Goal: Task Accomplishment & Management: Manage account settings

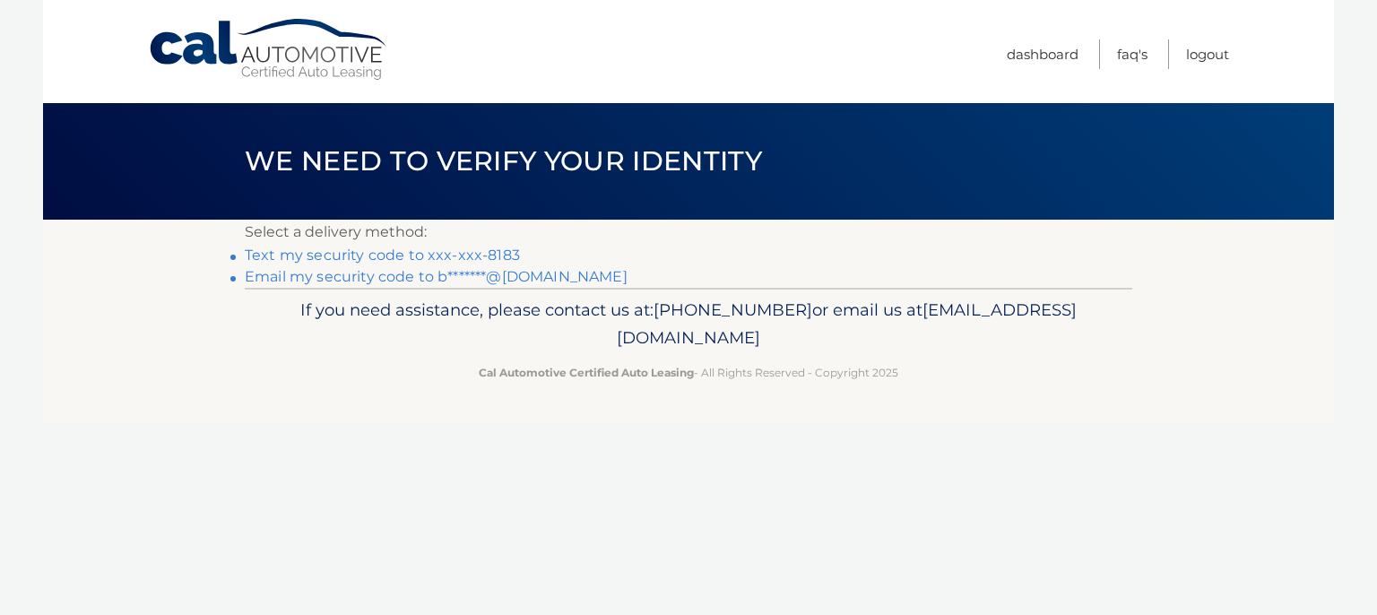
click at [449, 253] on link "Text my security code to xxx-xxx-8183" at bounding box center [382, 254] width 275 height 17
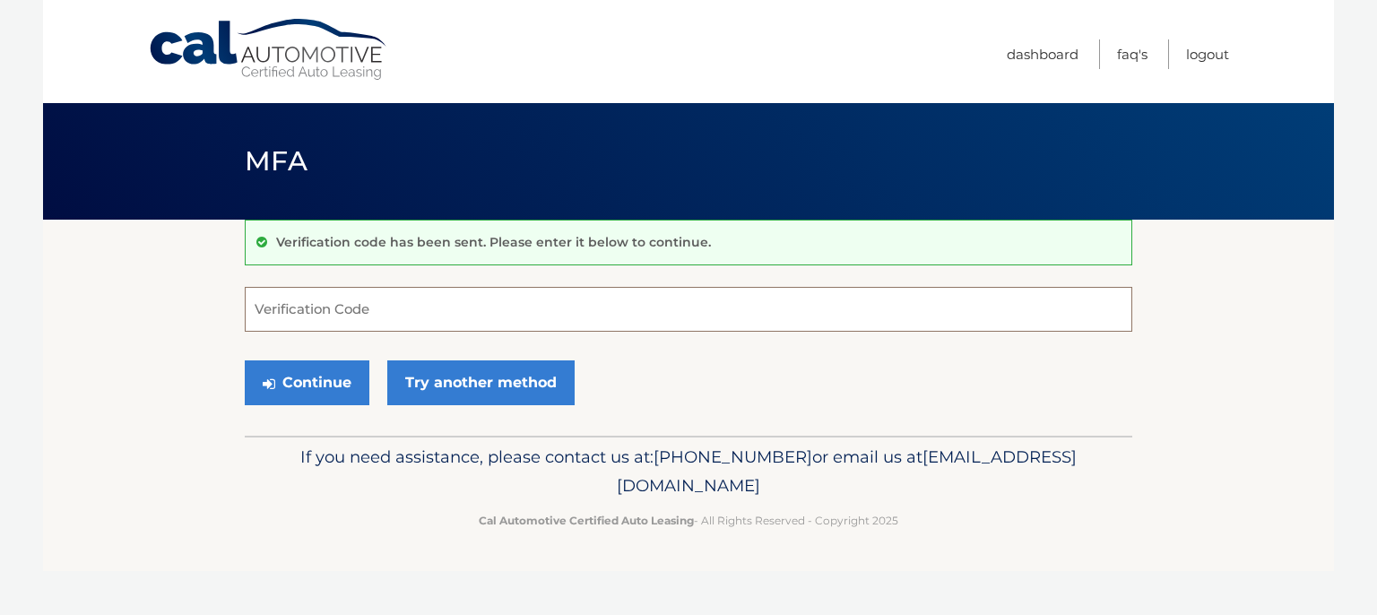
click at [376, 303] on input "Verification Code" at bounding box center [688, 309] width 887 height 45
type input "017625"
click at [315, 394] on button "Continue" at bounding box center [307, 382] width 125 height 45
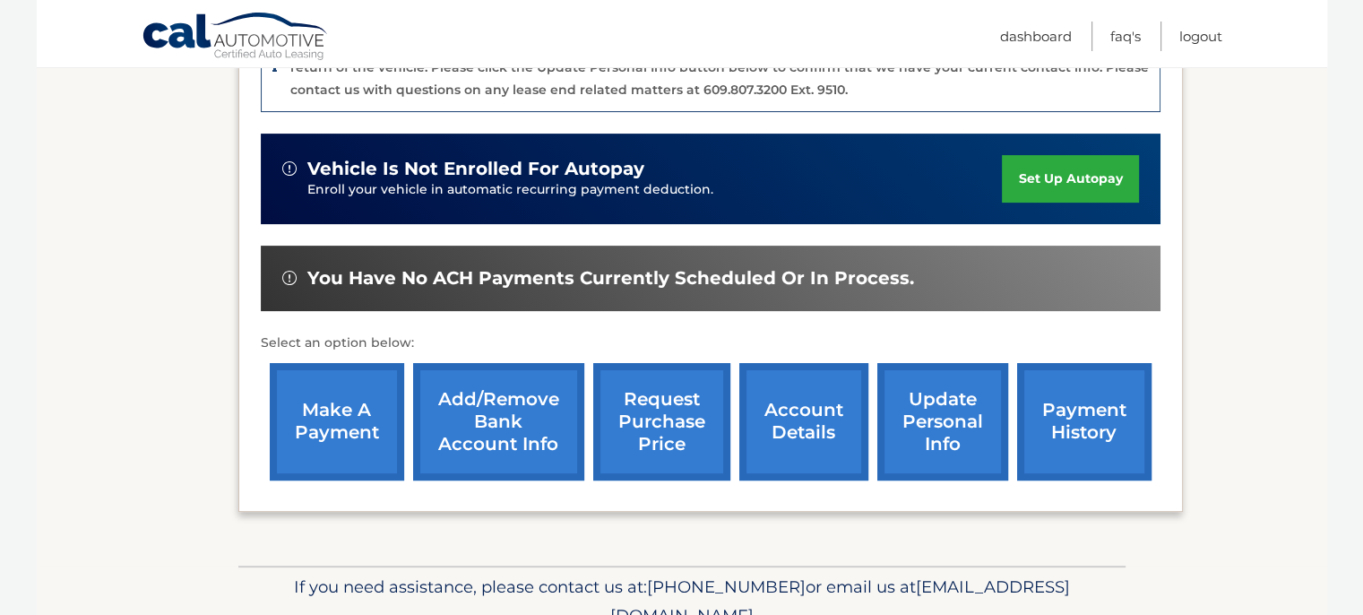
scroll to position [538, 0]
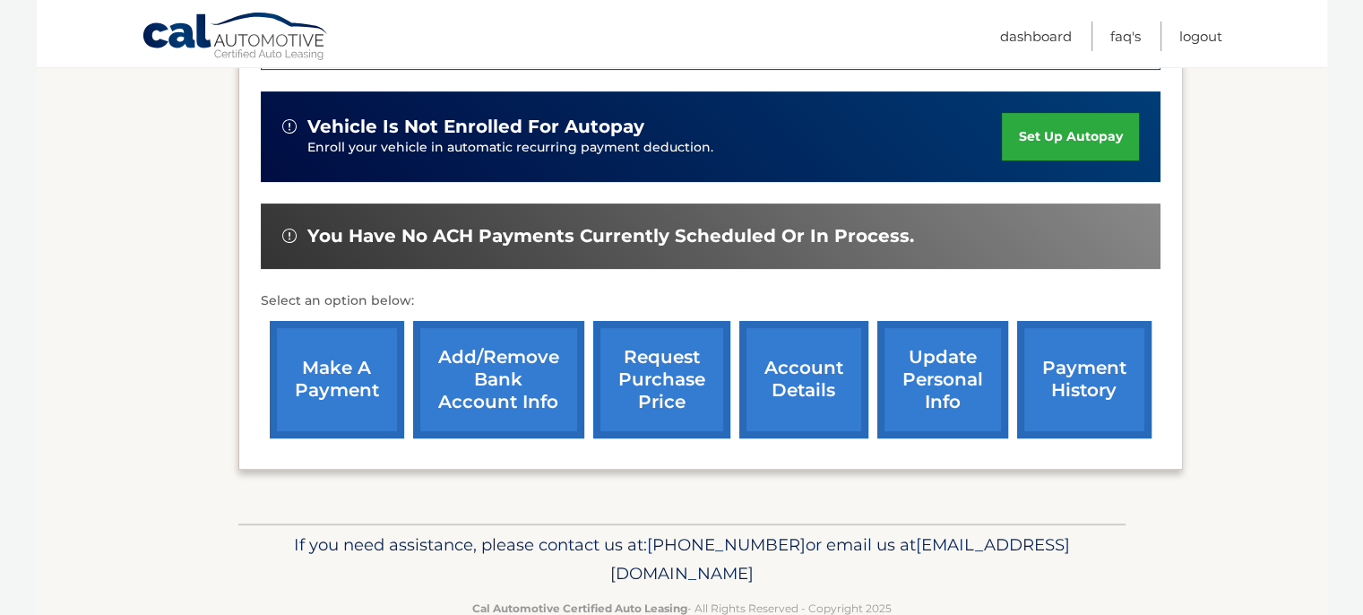
click at [1058, 397] on link "payment history" at bounding box center [1084, 379] width 134 height 117
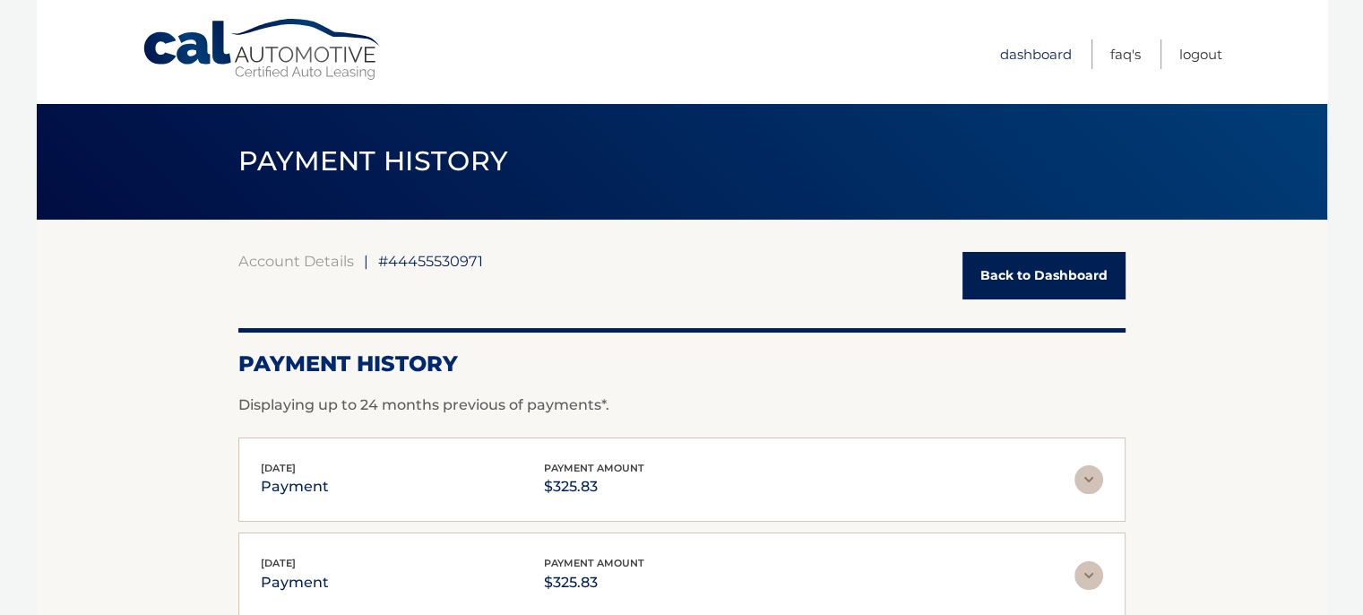
click at [1023, 52] on link "Dashboard" at bounding box center [1036, 54] width 72 height 30
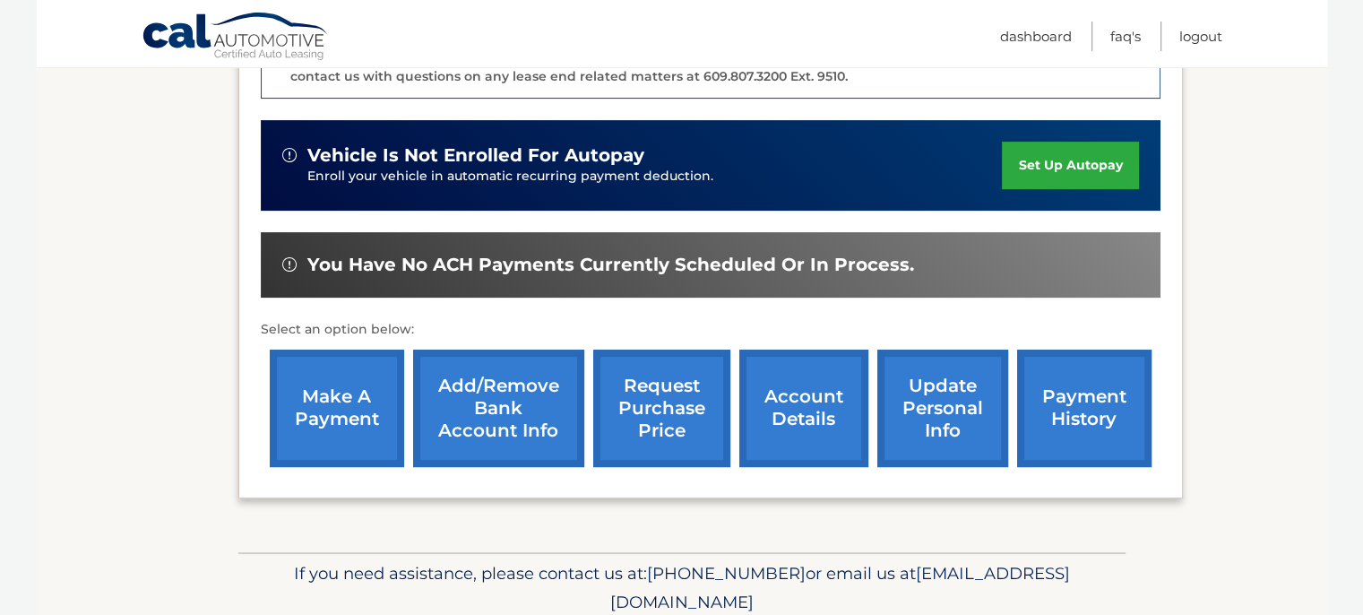
scroll to position [538, 0]
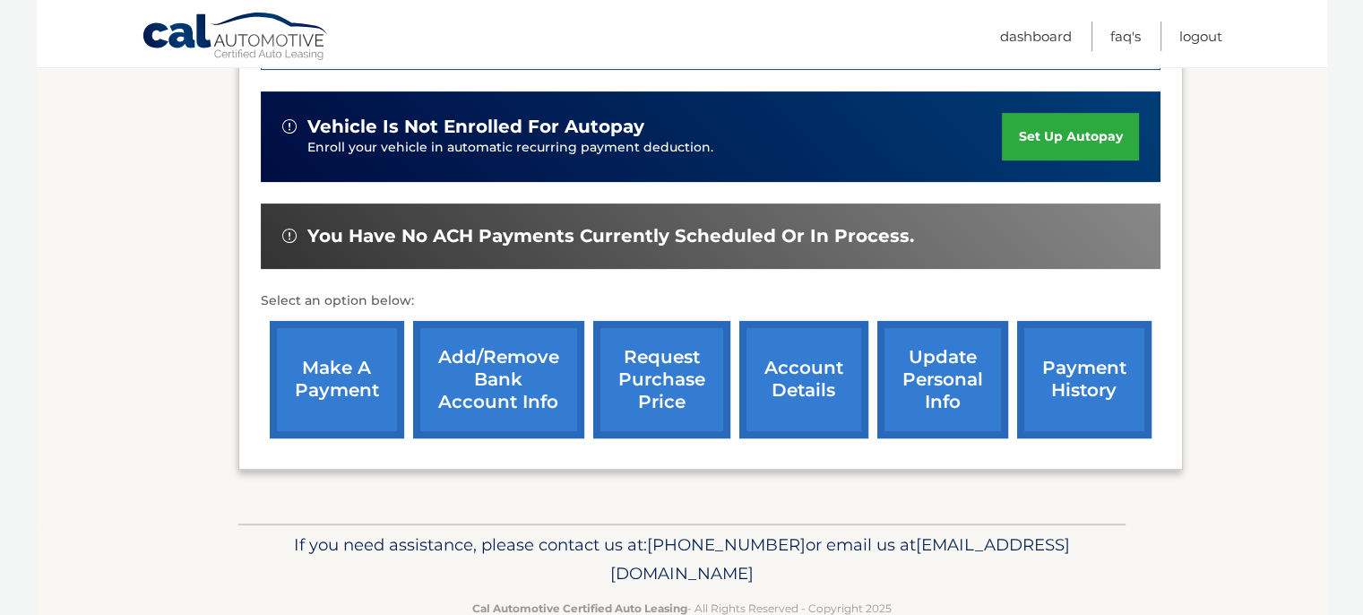
click at [351, 384] on link "make a payment" at bounding box center [337, 379] width 134 height 117
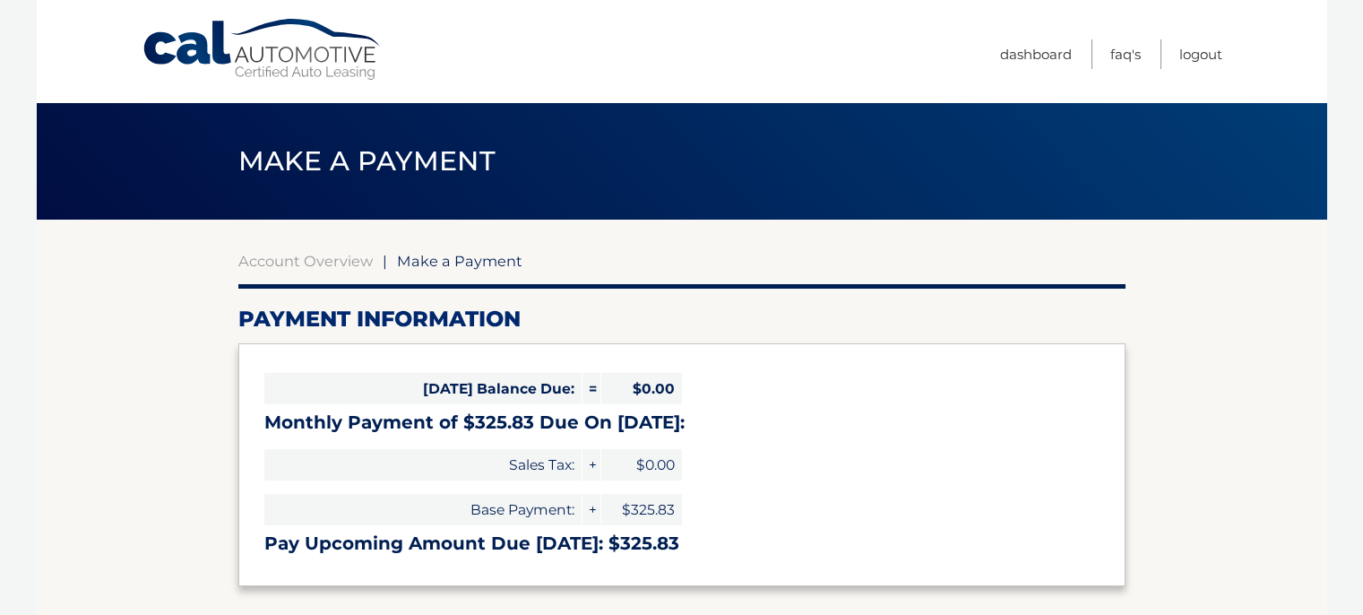
select select "MmE4MjE3YjYtNjgyNS00OWQ4LTlkNDMtNTlmMDFmZGMxYTI0"
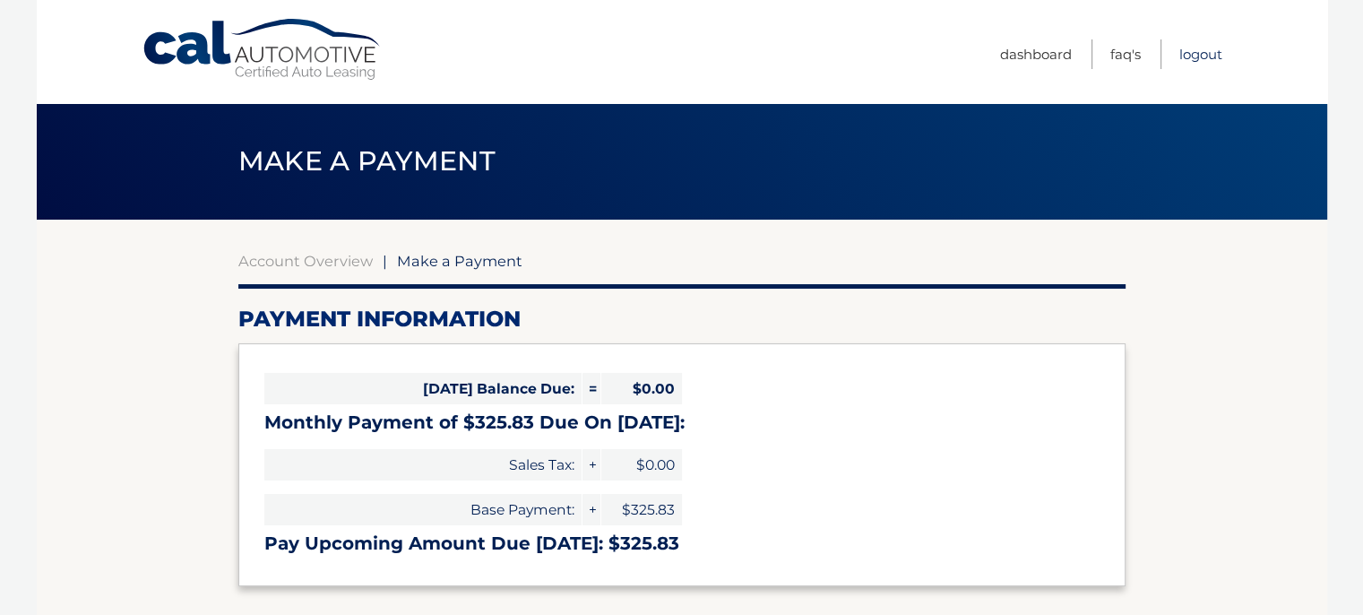
click at [1188, 53] on link "Logout" at bounding box center [1200, 54] width 43 height 30
